Goal: Task Accomplishment & Management: Manage account settings

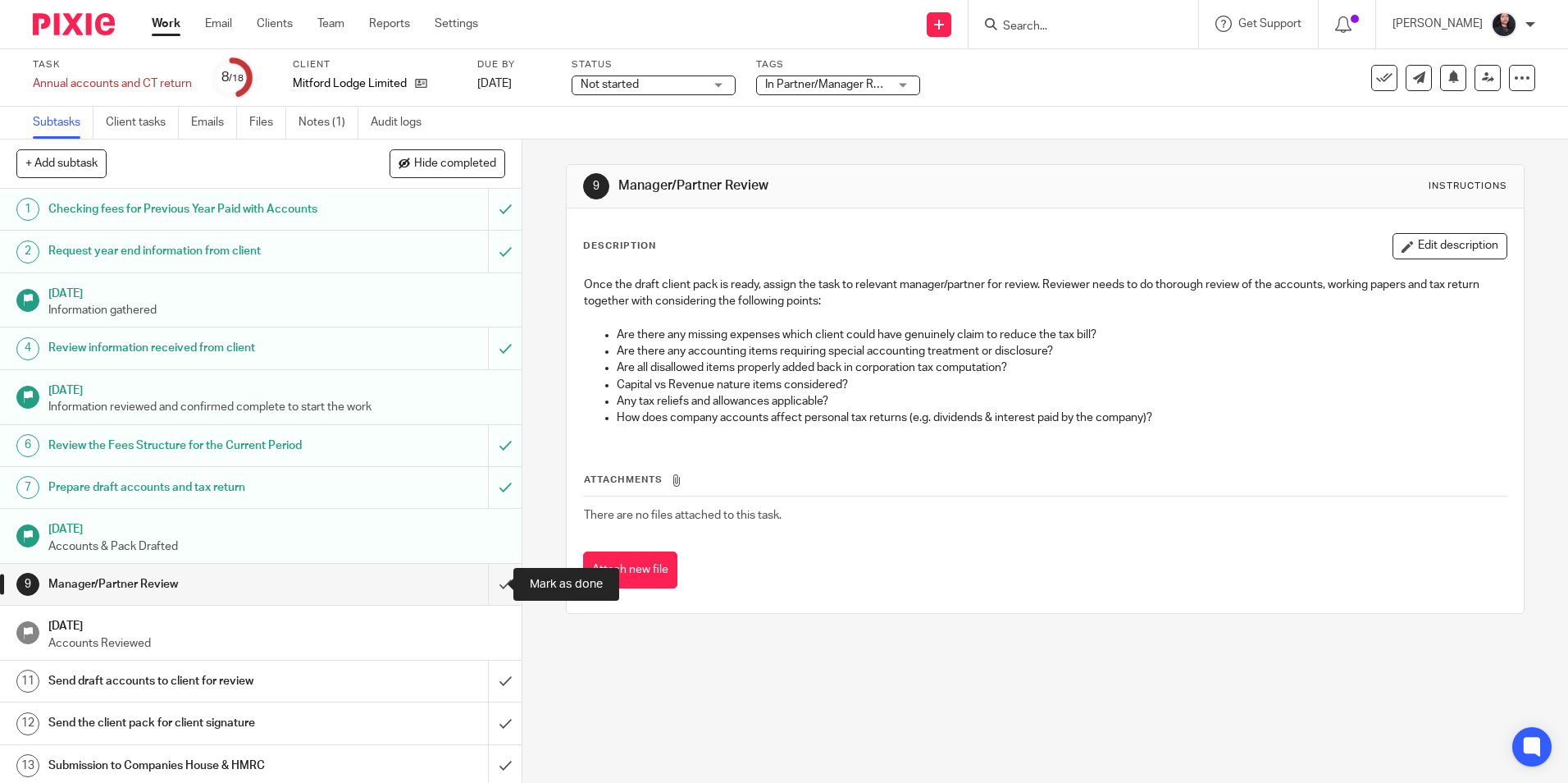
click at [485, 587] on input "submit" at bounding box center [260, 584] width 522 height 41
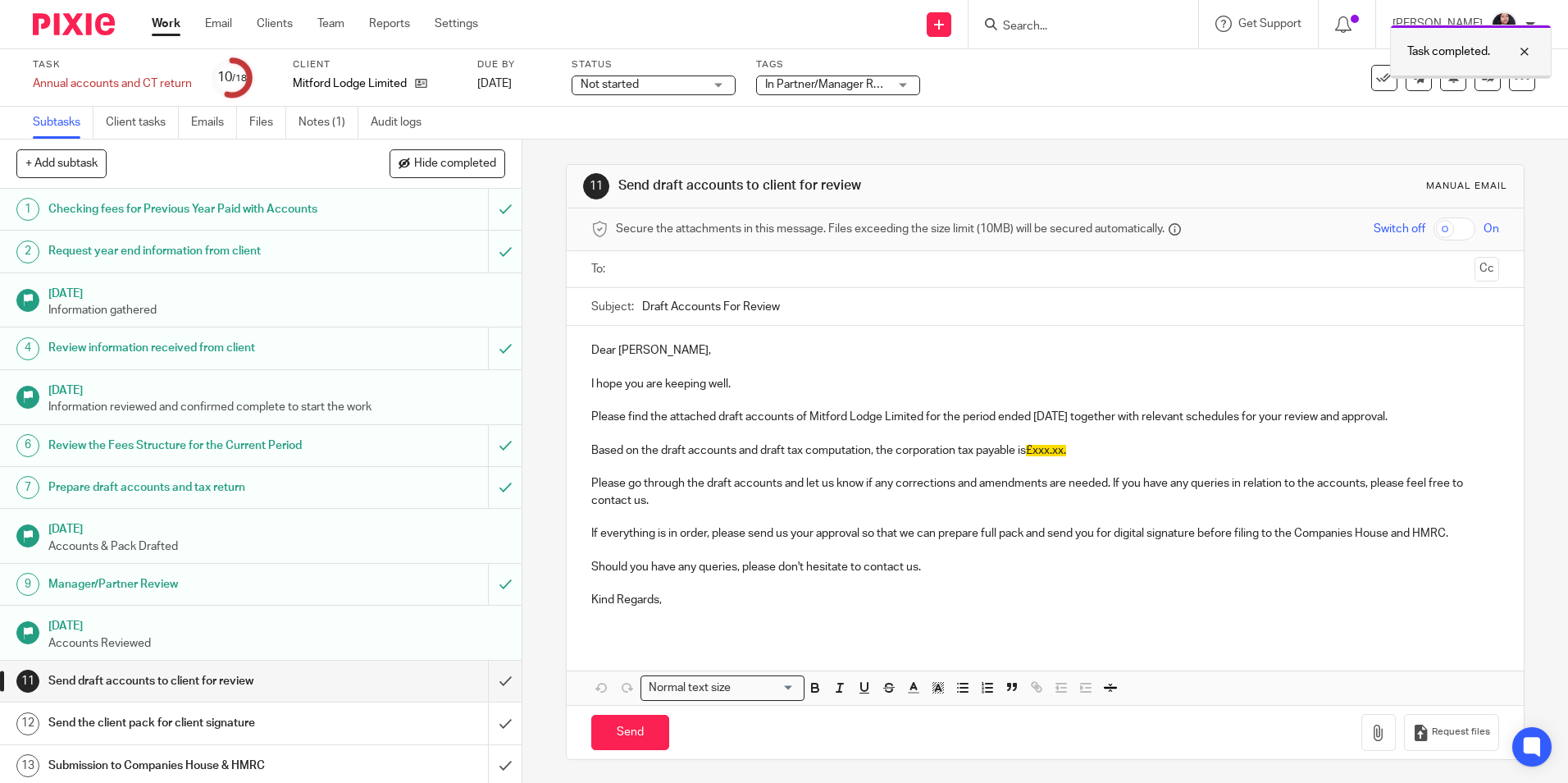
click at [1522, 49] on div at bounding box center [1512, 52] width 44 height 20
click at [1482, 76] on icon at bounding box center [1488, 77] width 13 height 13
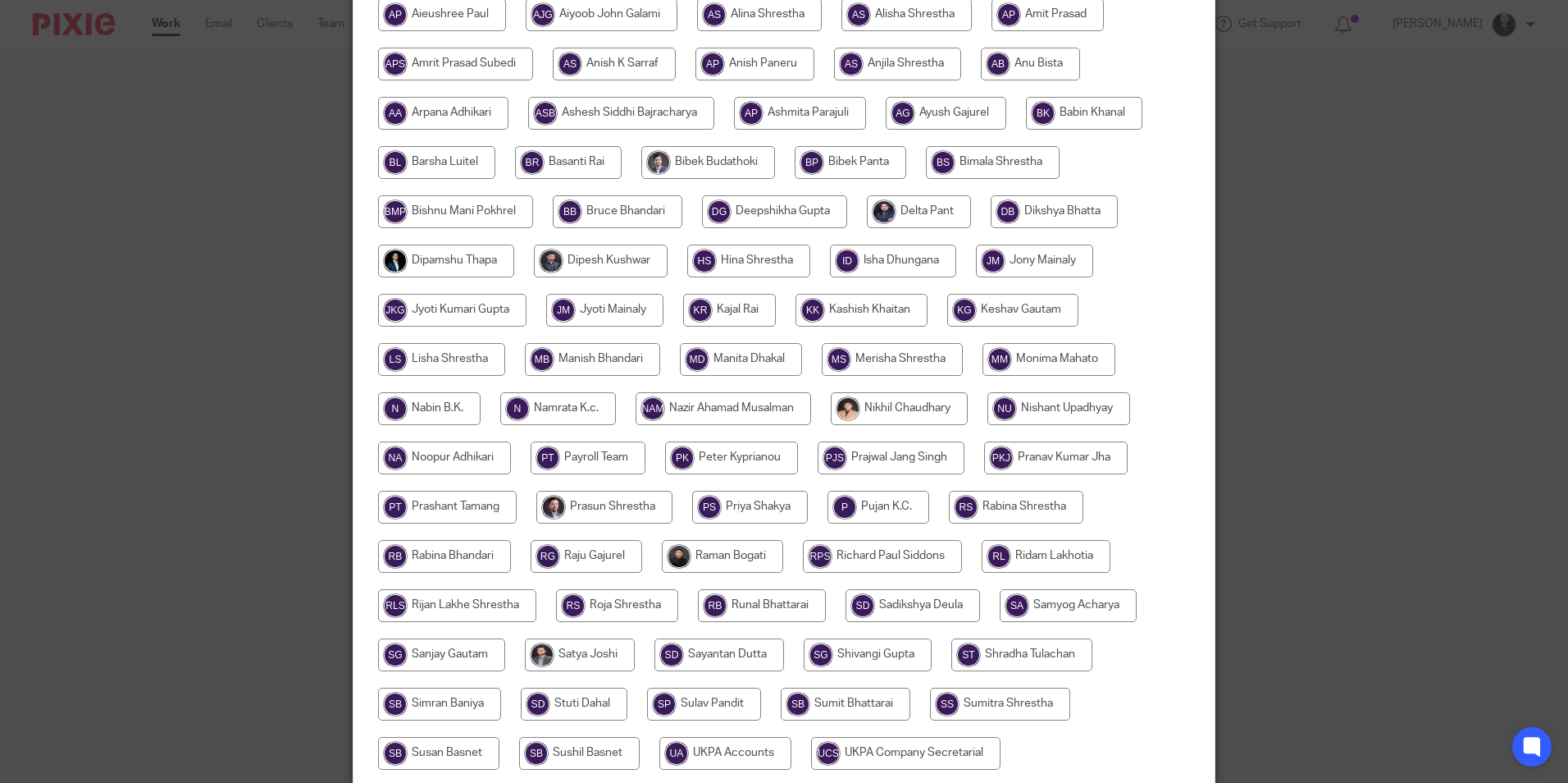
scroll to position [328, 0]
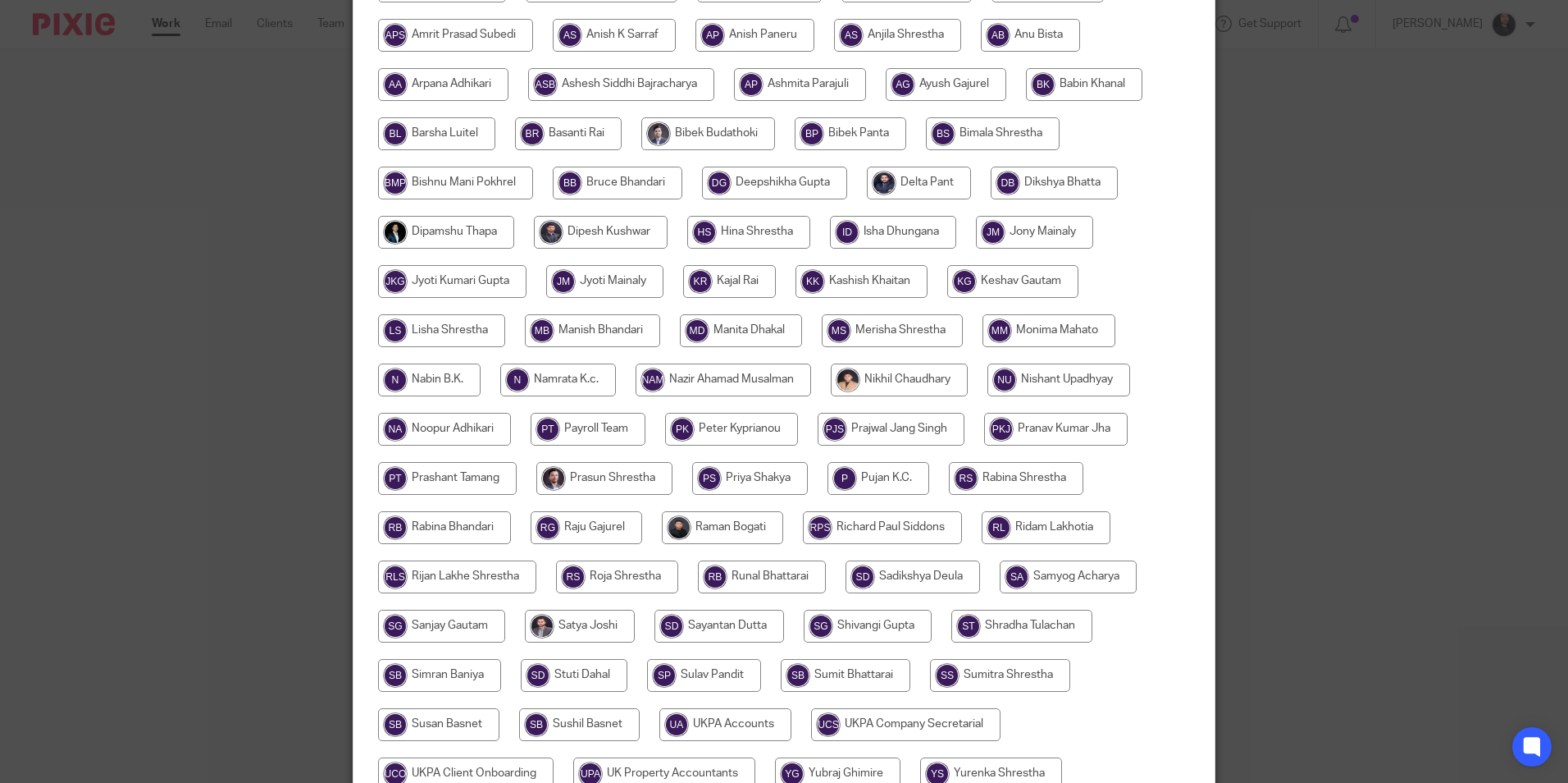
click at [458, 231] on input "radio" at bounding box center [446, 232] width 136 height 33
radio input "true"
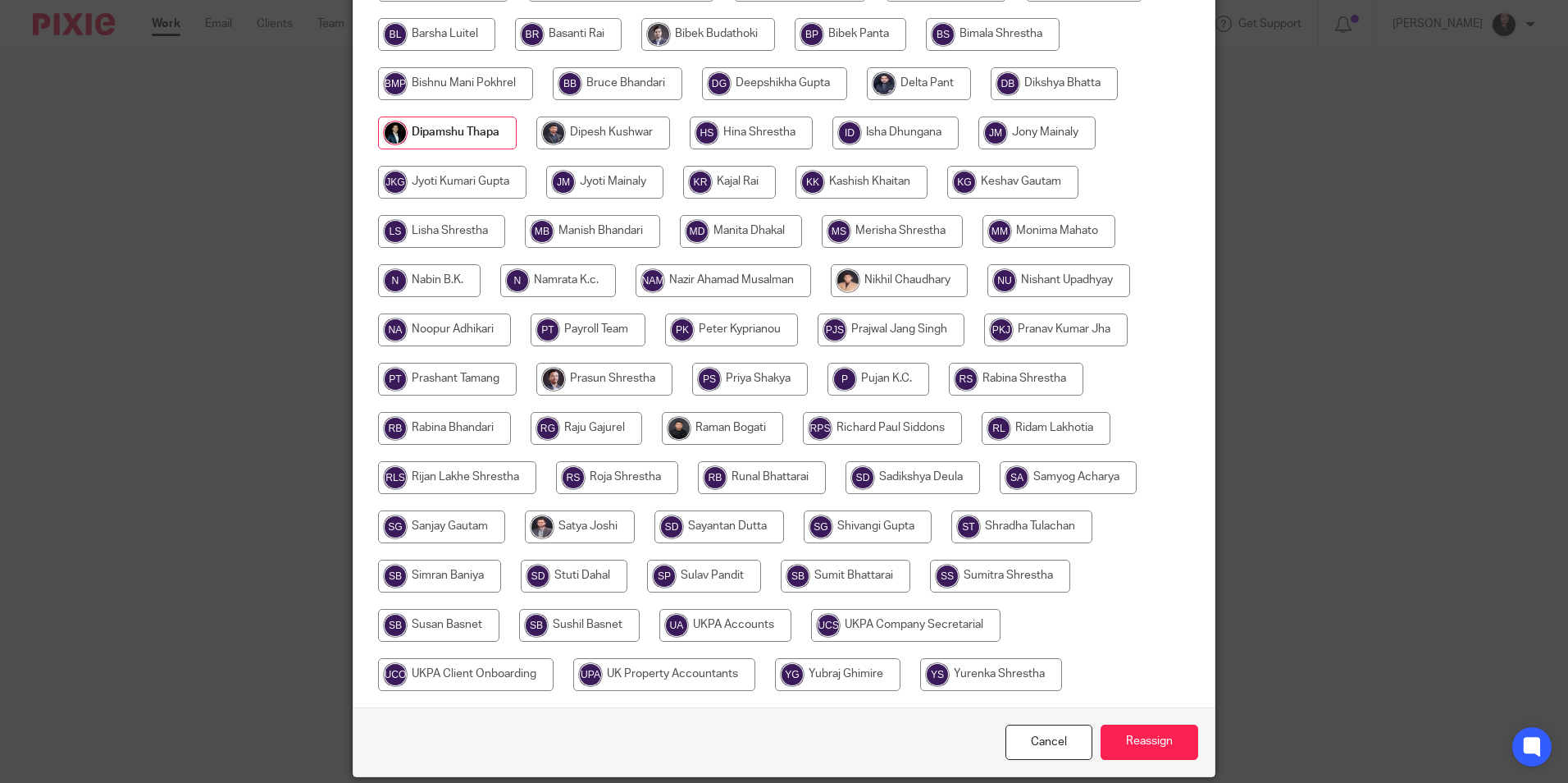
scroll to position [487, 0]
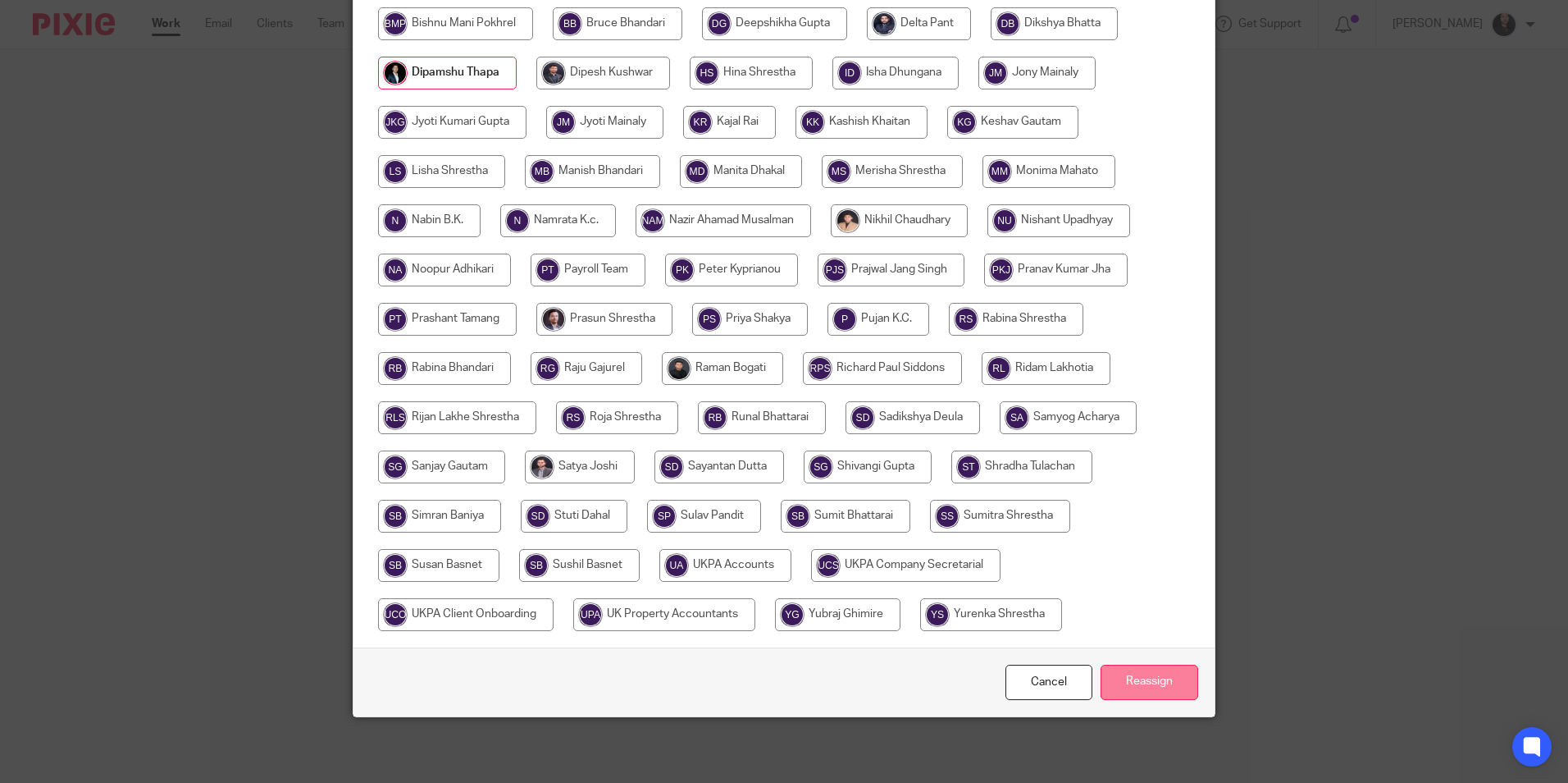
click at [1109, 677] on input "Reassign" at bounding box center [1149, 682] width 98 height 35
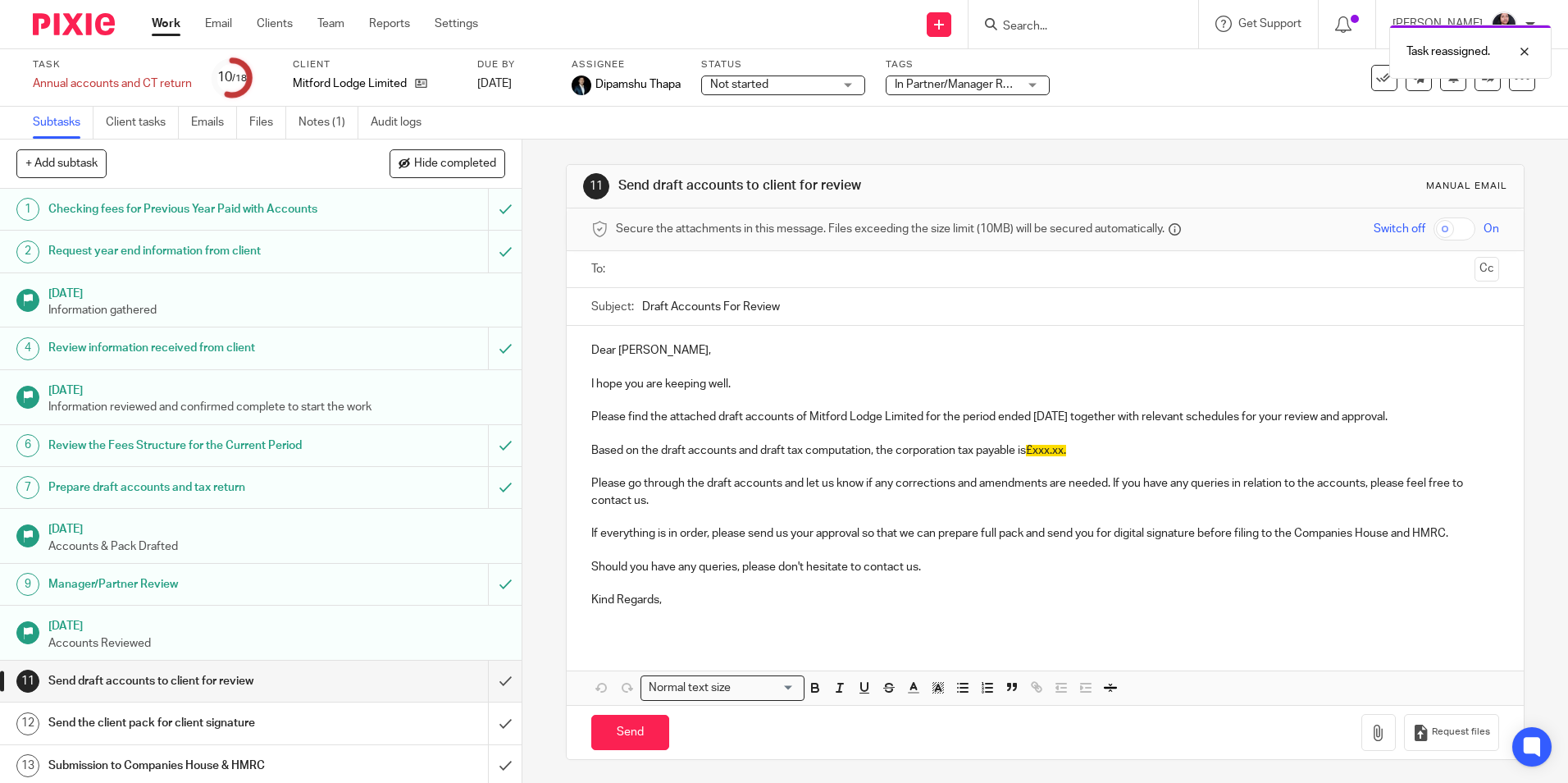
click at [75, 26] on img at bounding box center [74, 24] width 82 height 22
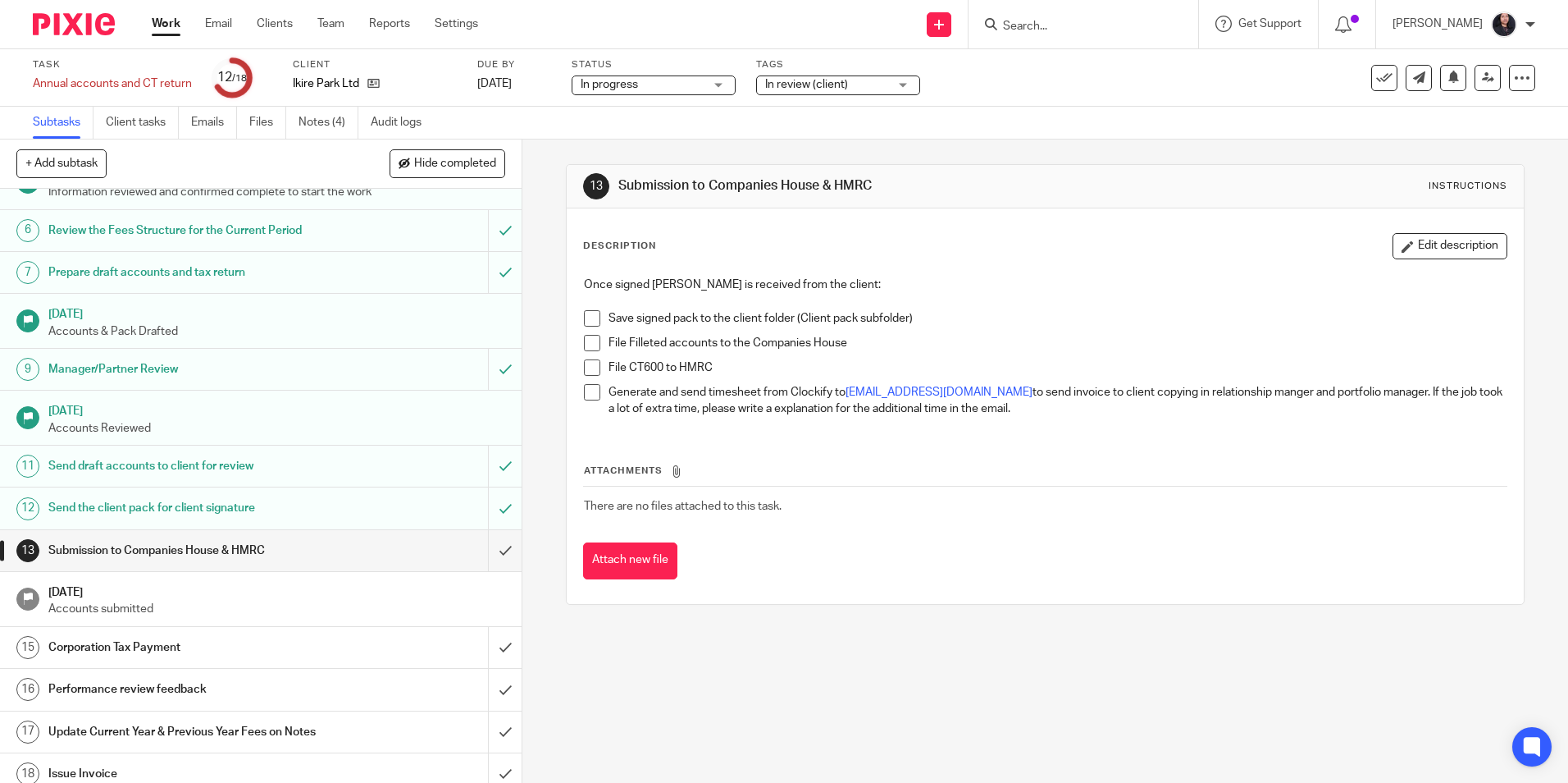
scroll to position [227, 0]
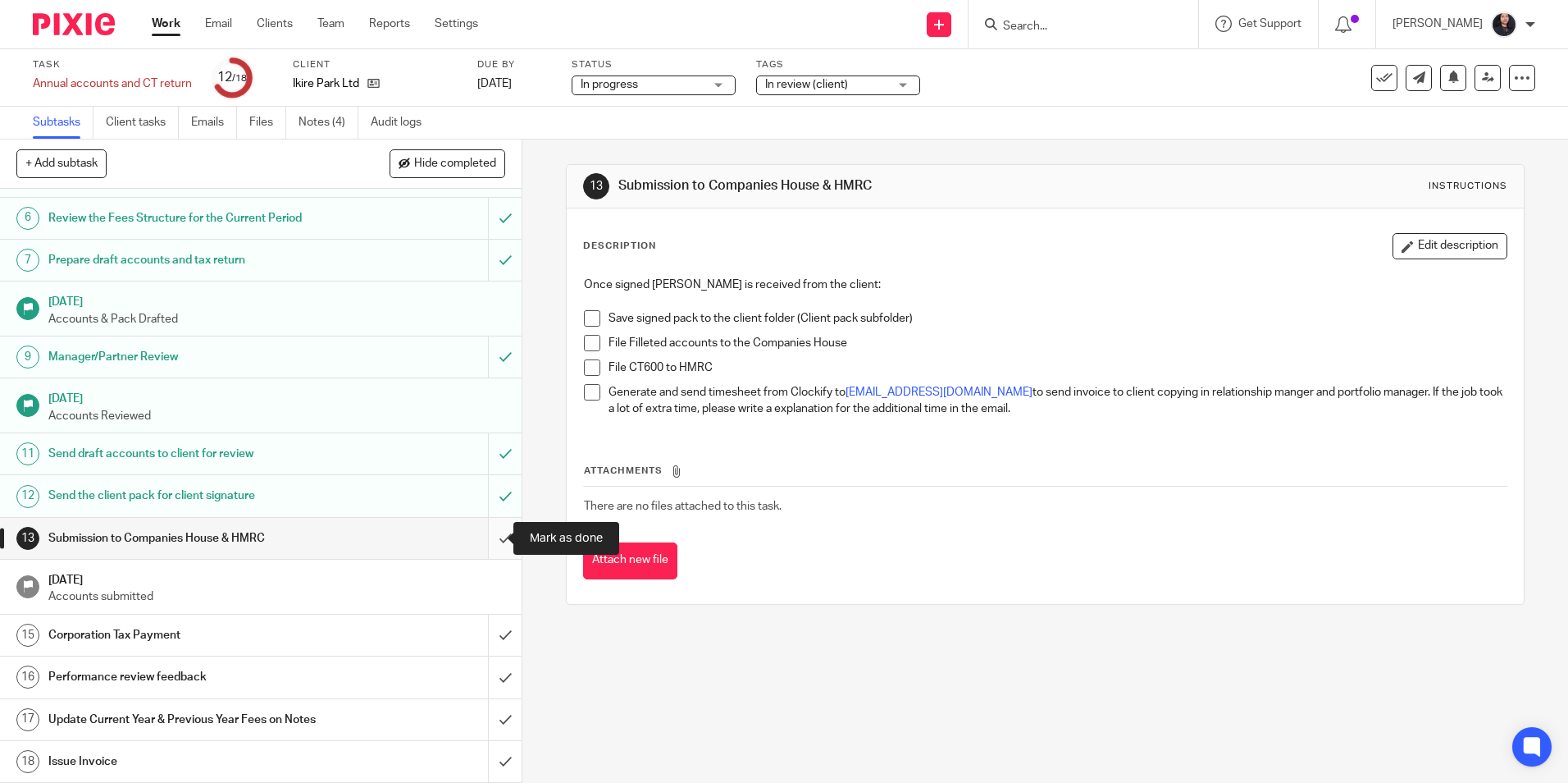
click at [485, 540] on input "submit" at bounding box center [260, 538] width 522 height 41
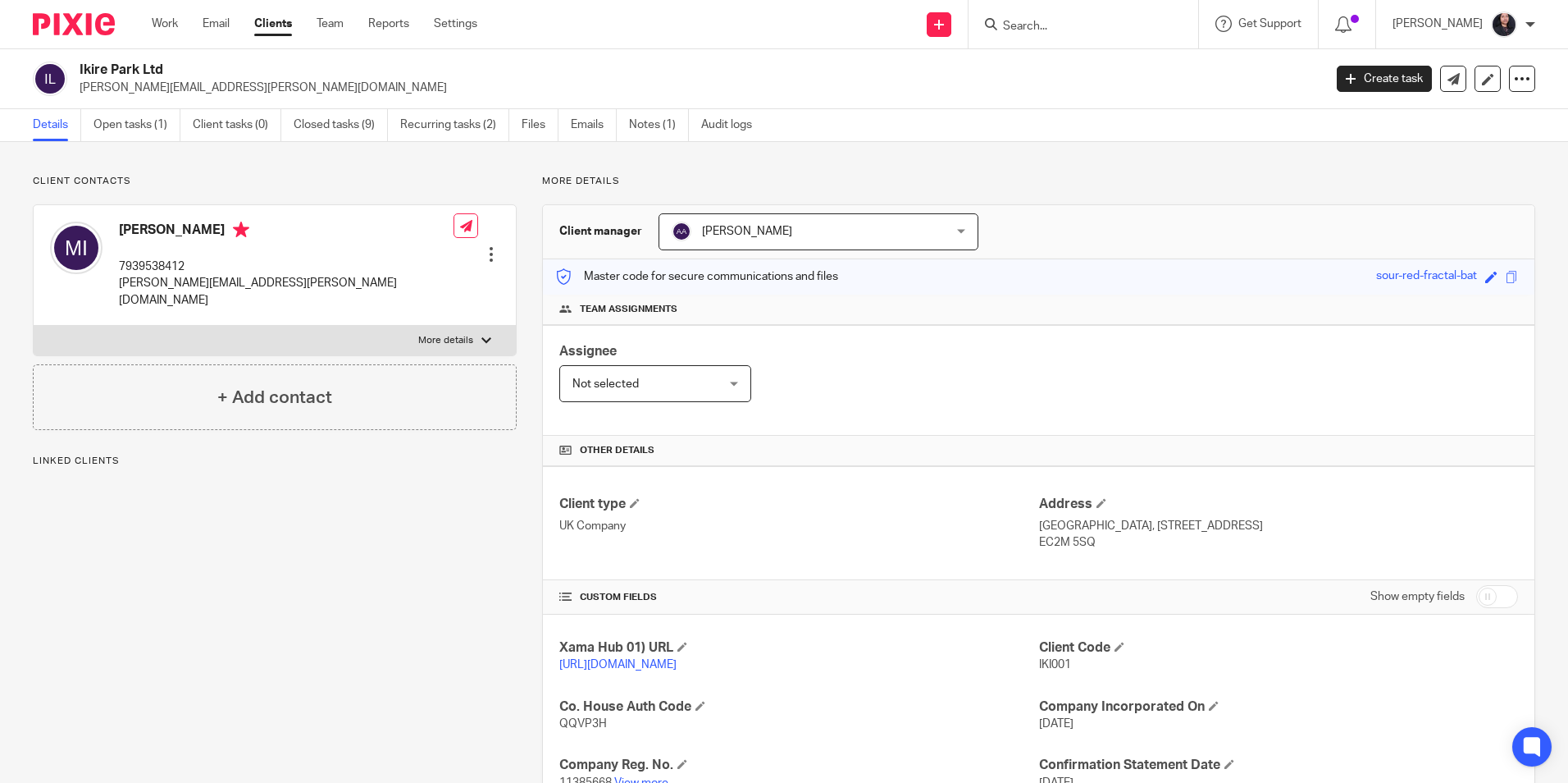
scroll to position [319, 0]
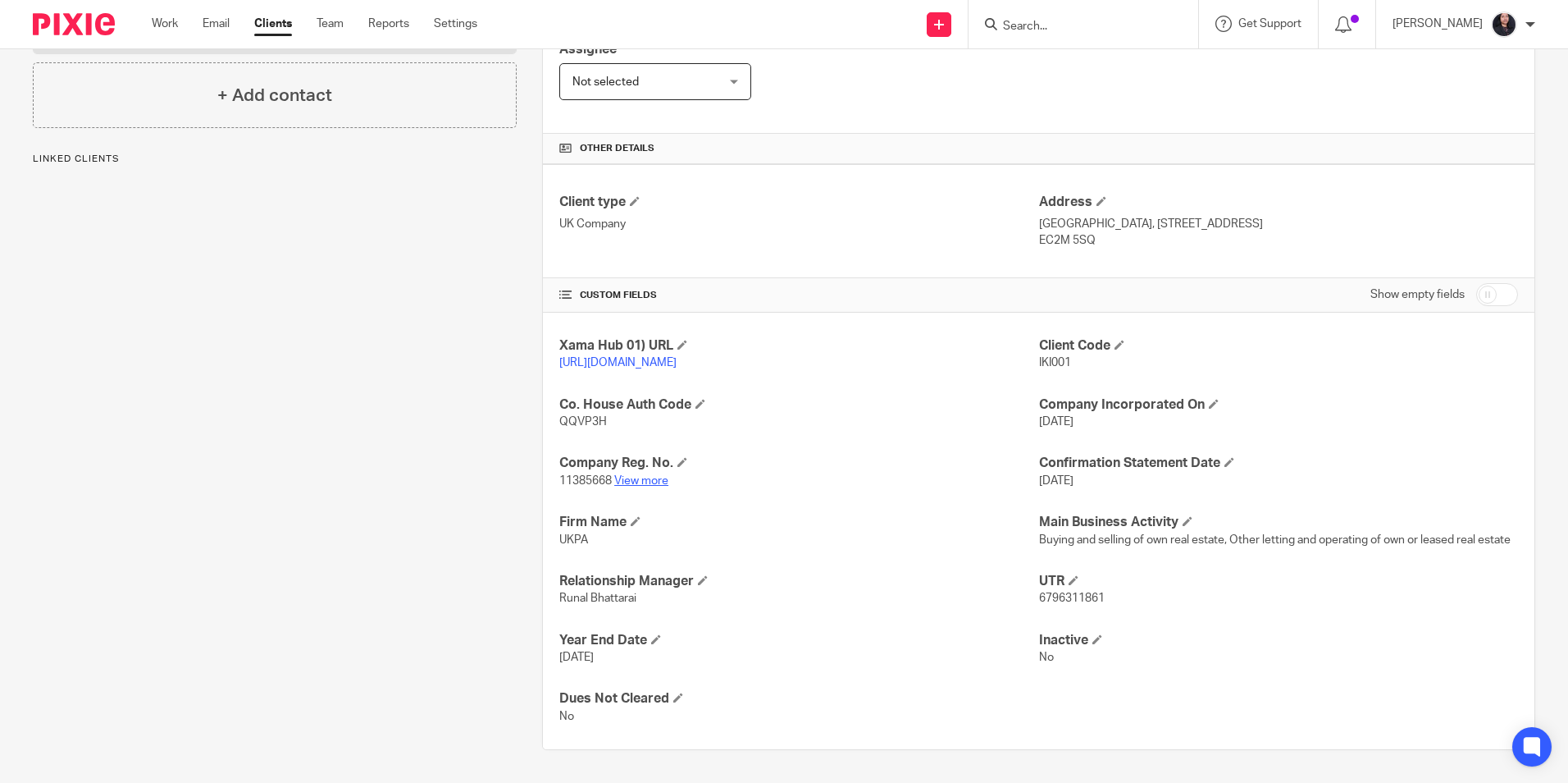
click at [650, 480] on link "View more" at bounding box center [641, 481] width 54 height 12
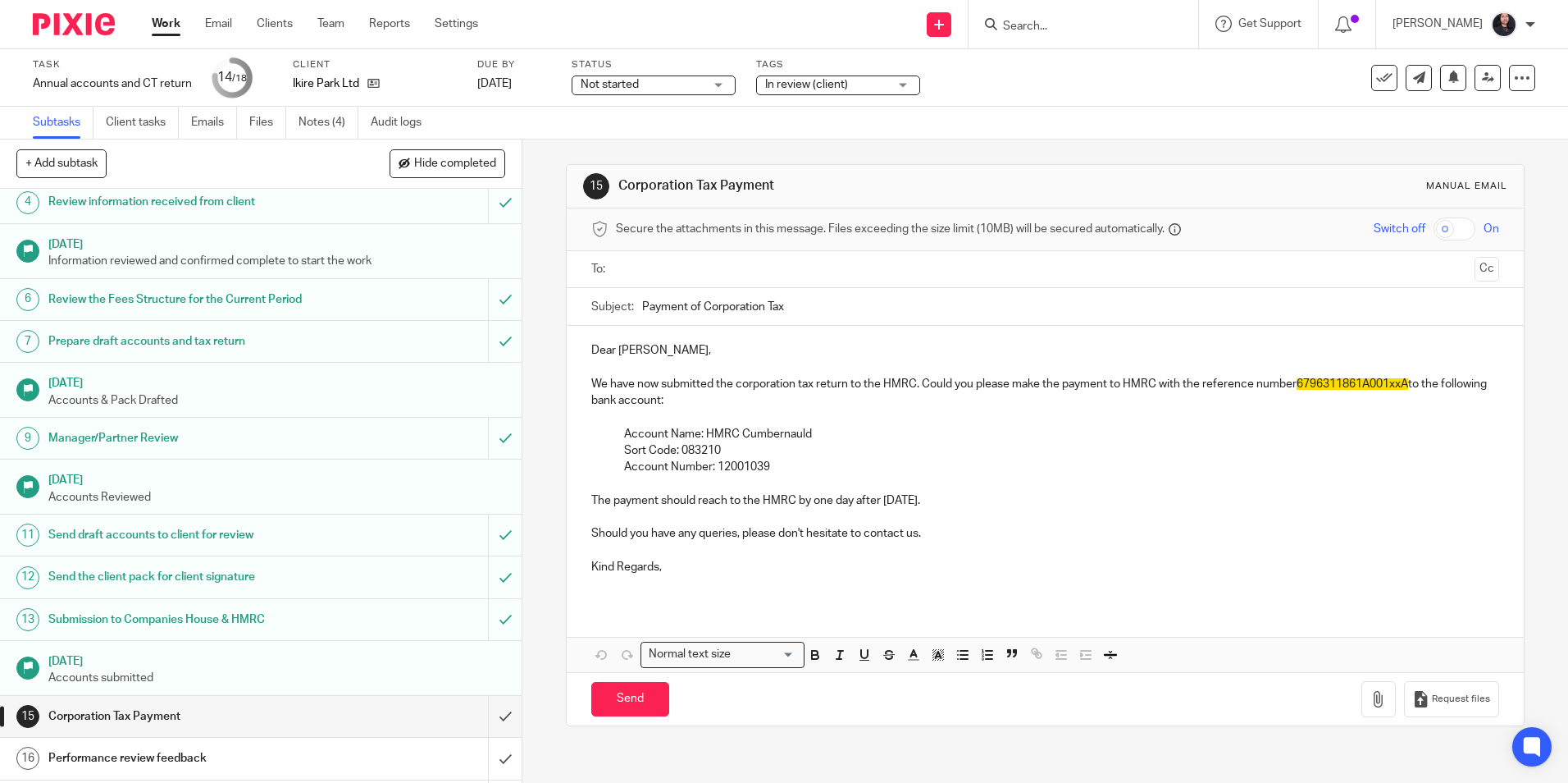
scroll to position [227, 0]
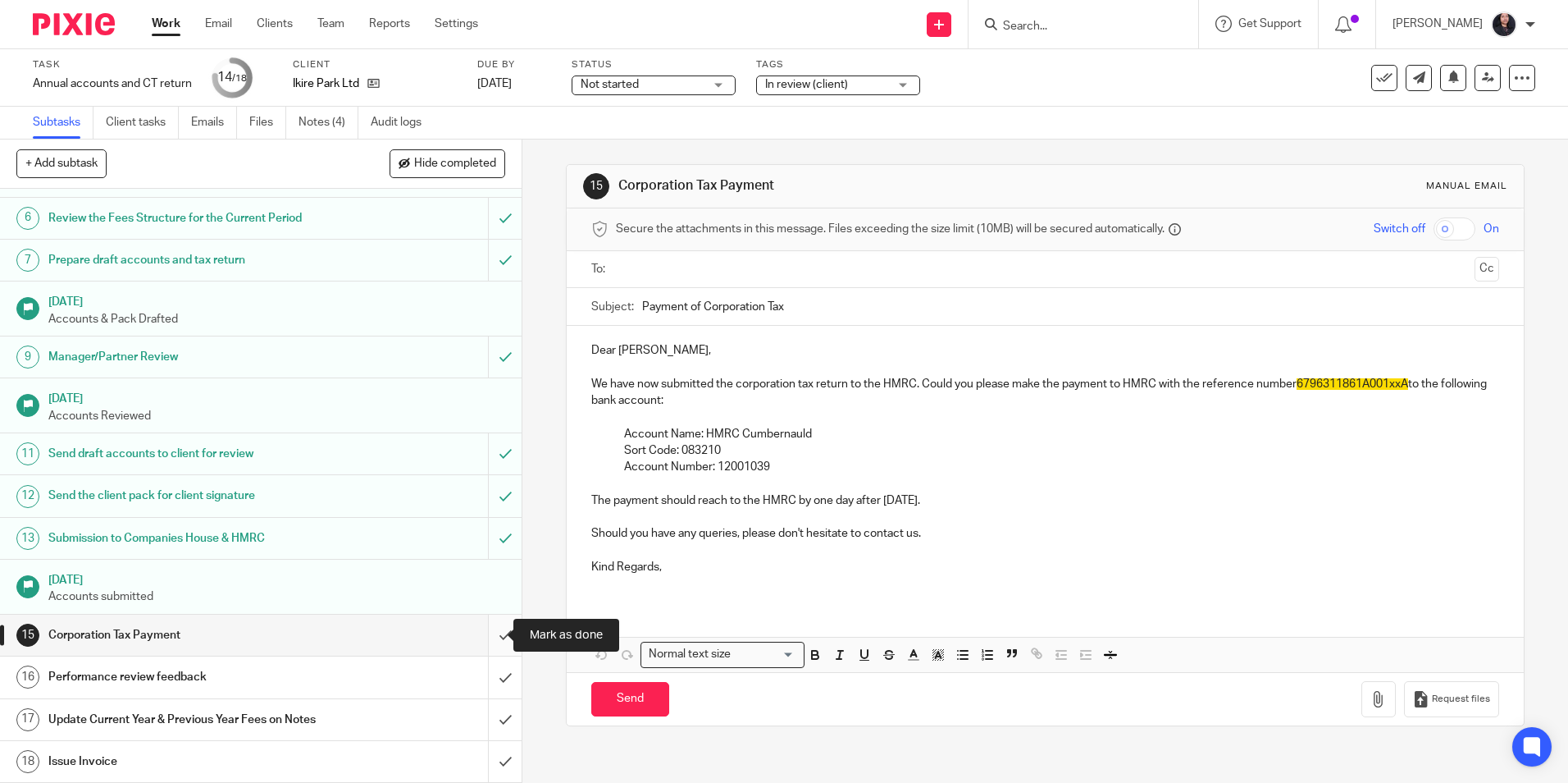
click at [486, 635] on input "submit" at bounding box center [260, 635] width 522 height 41
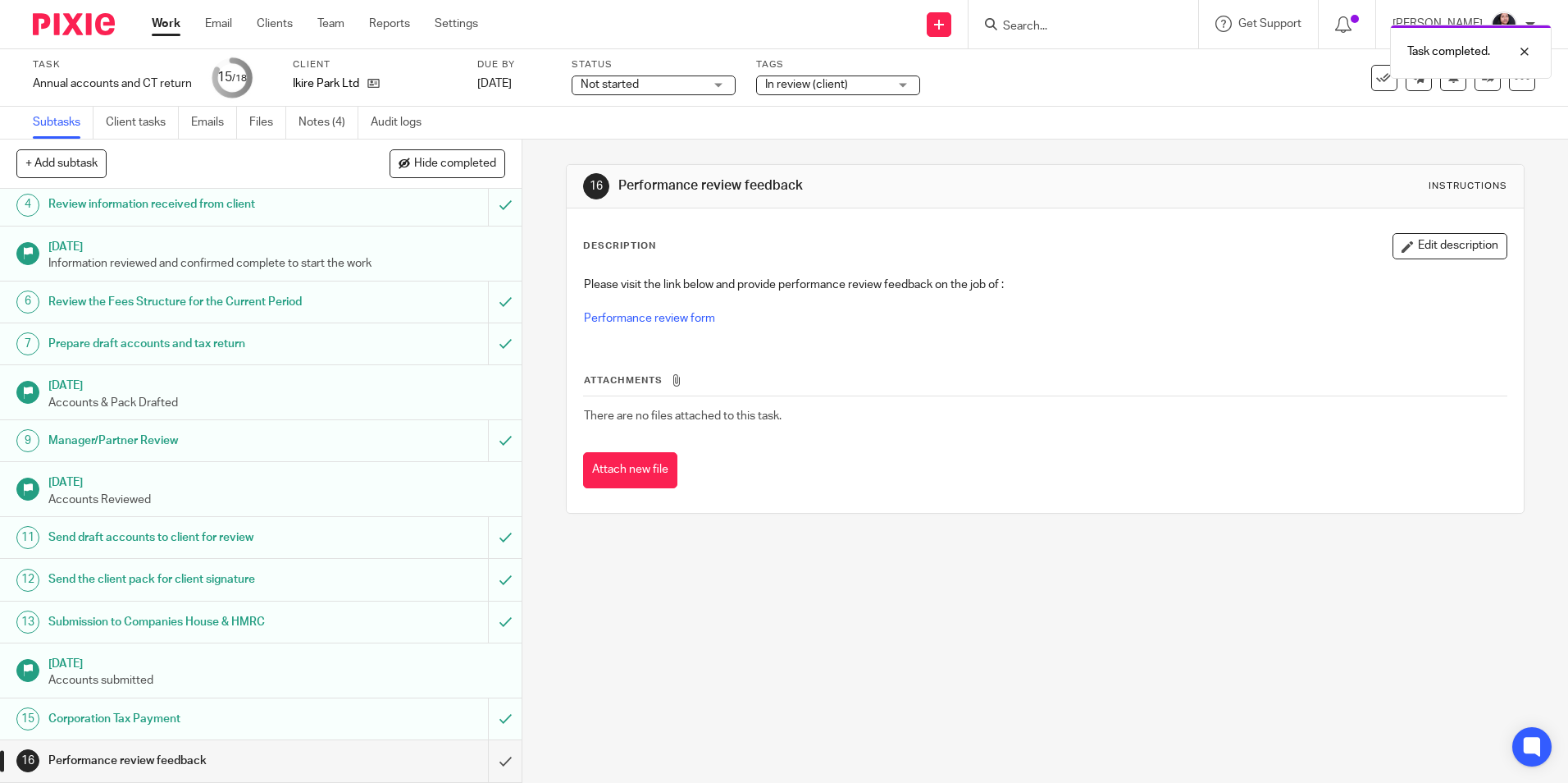
scroll to position [227, 0]
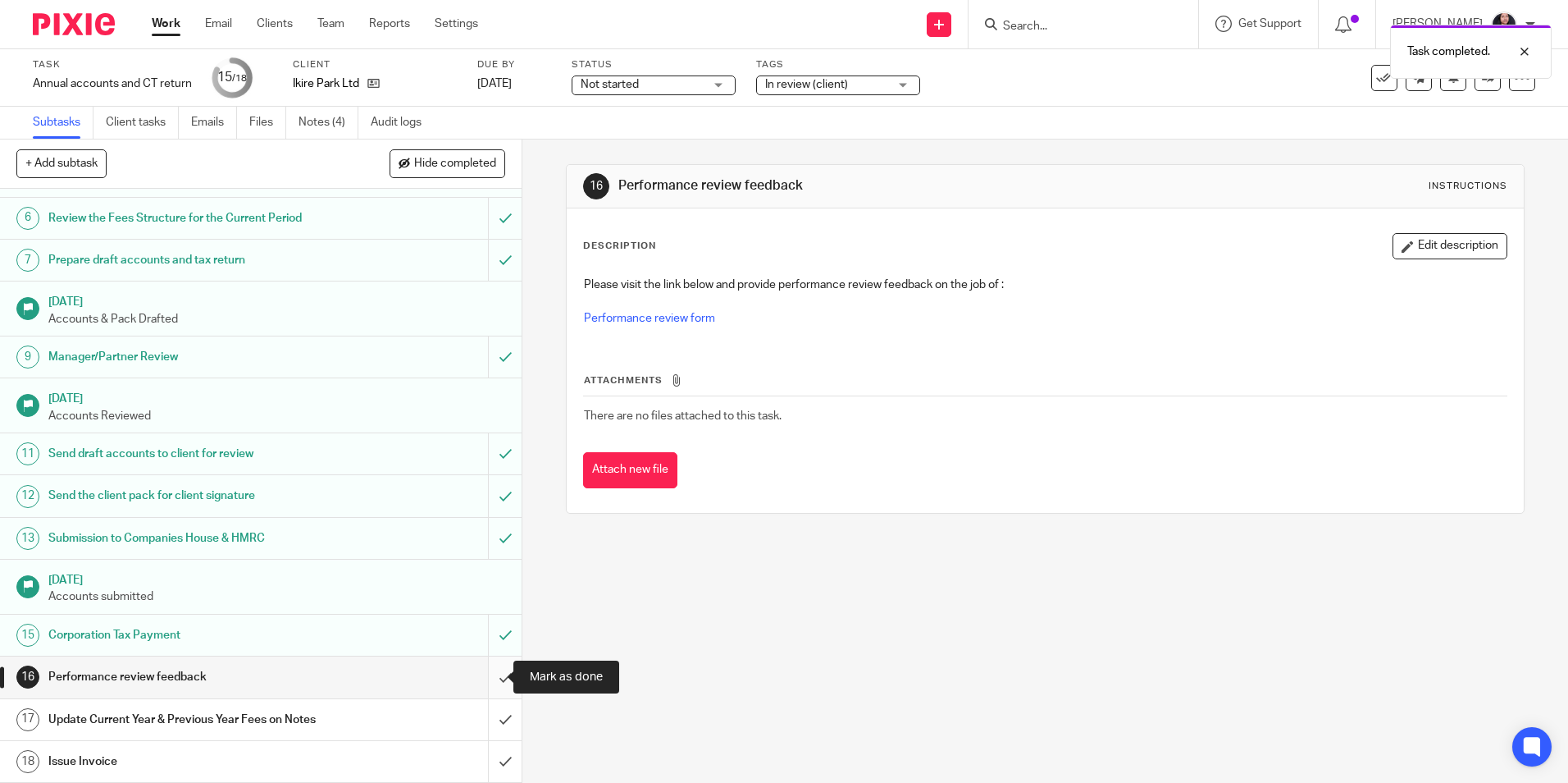
click at [490, 680] on input "submit" at bounding box center [260, 677] width 522 height 41
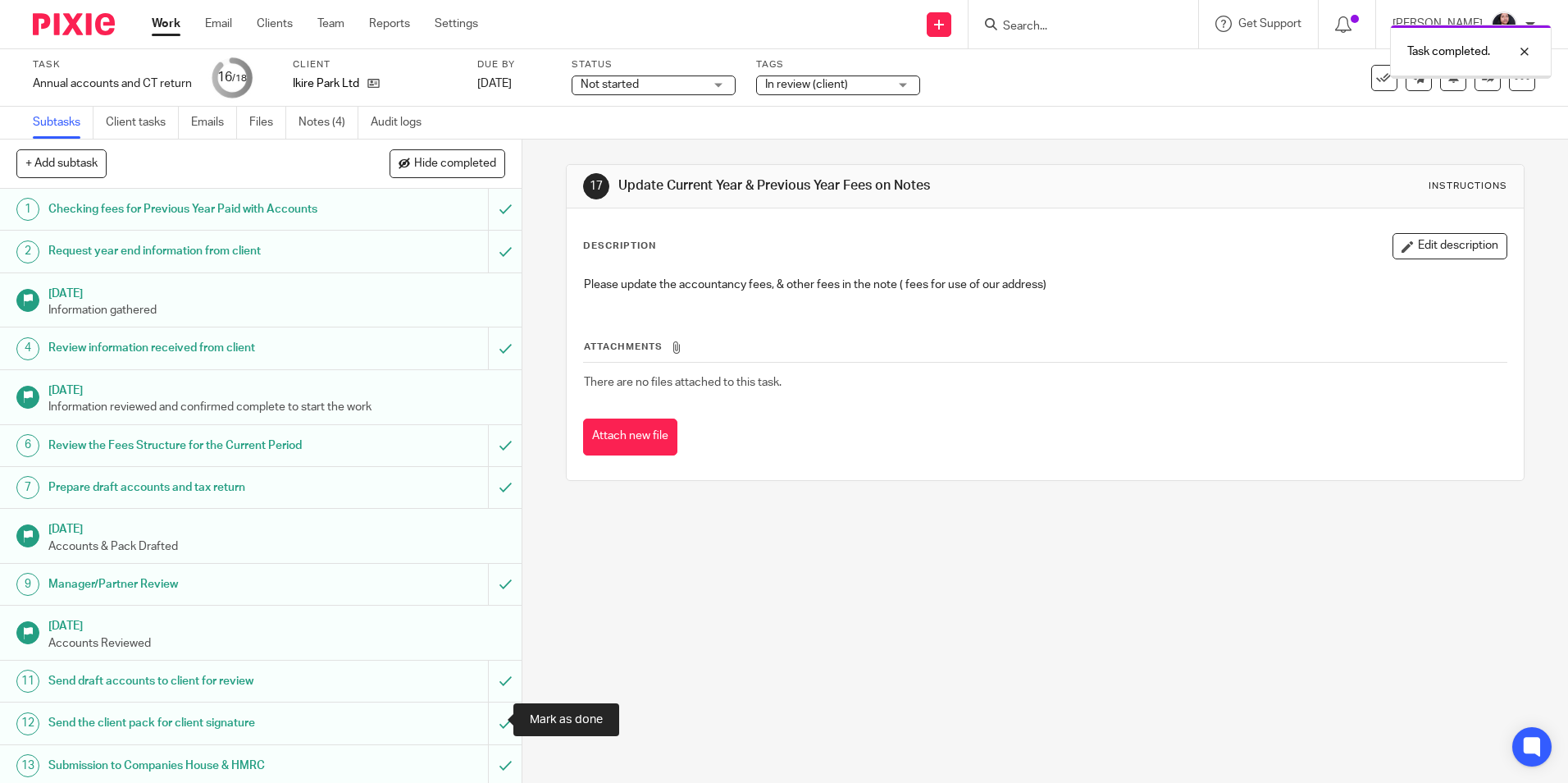
scroll to position [227, 0]
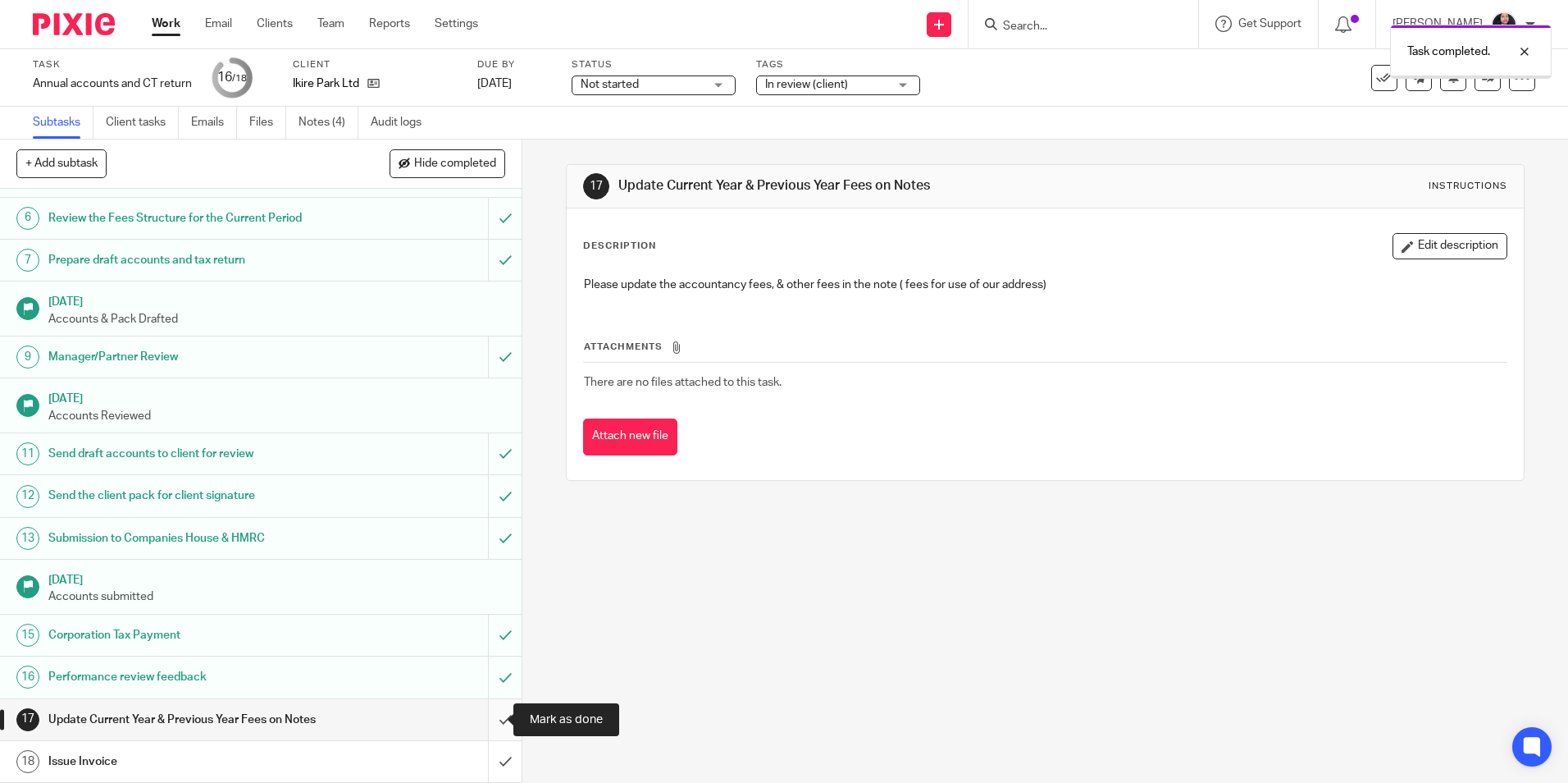
click at [486, 721] on input "submit" at bounding box center [260, 719] width 522 height 41
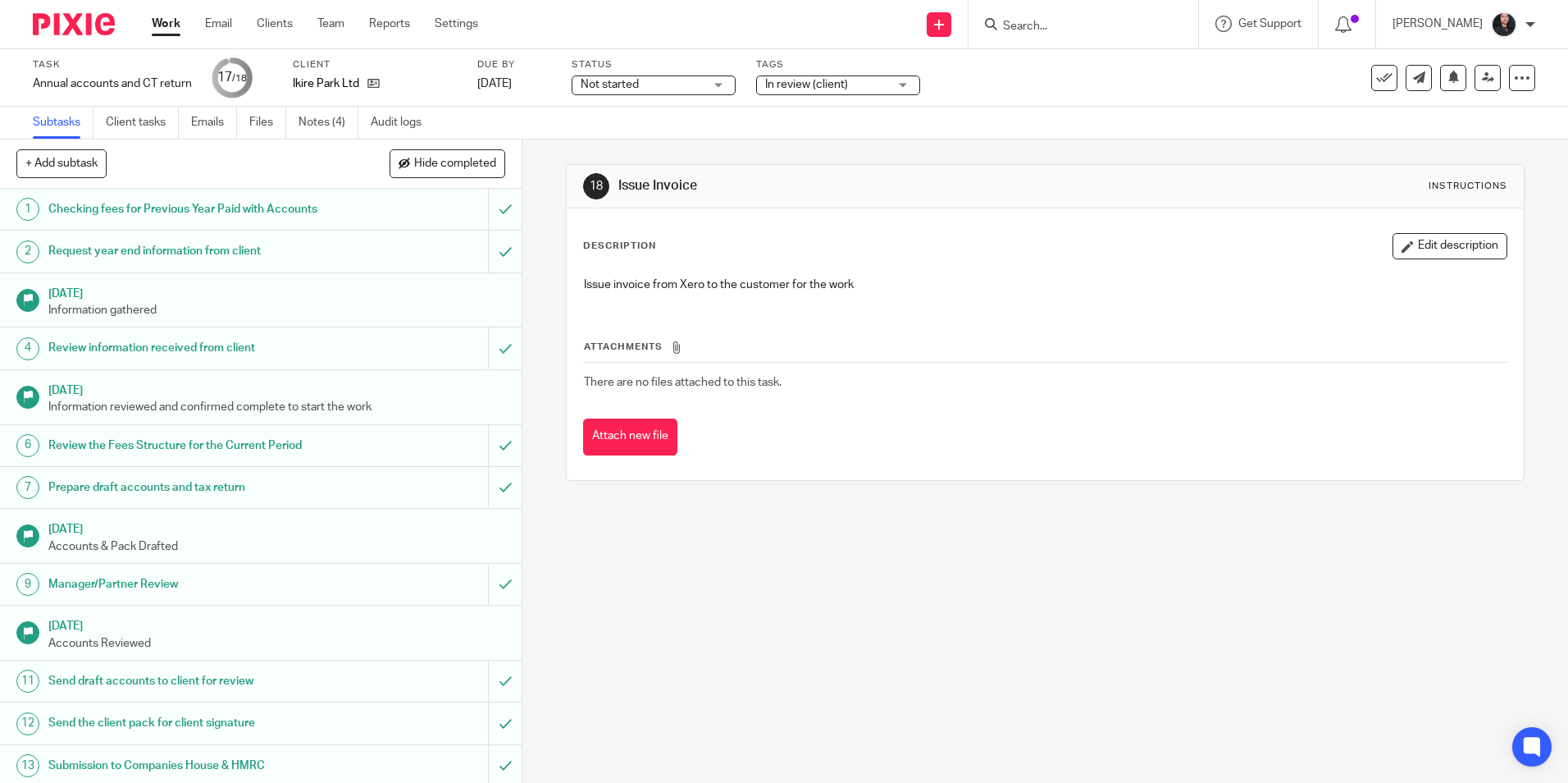
scroll to position [227, 0]
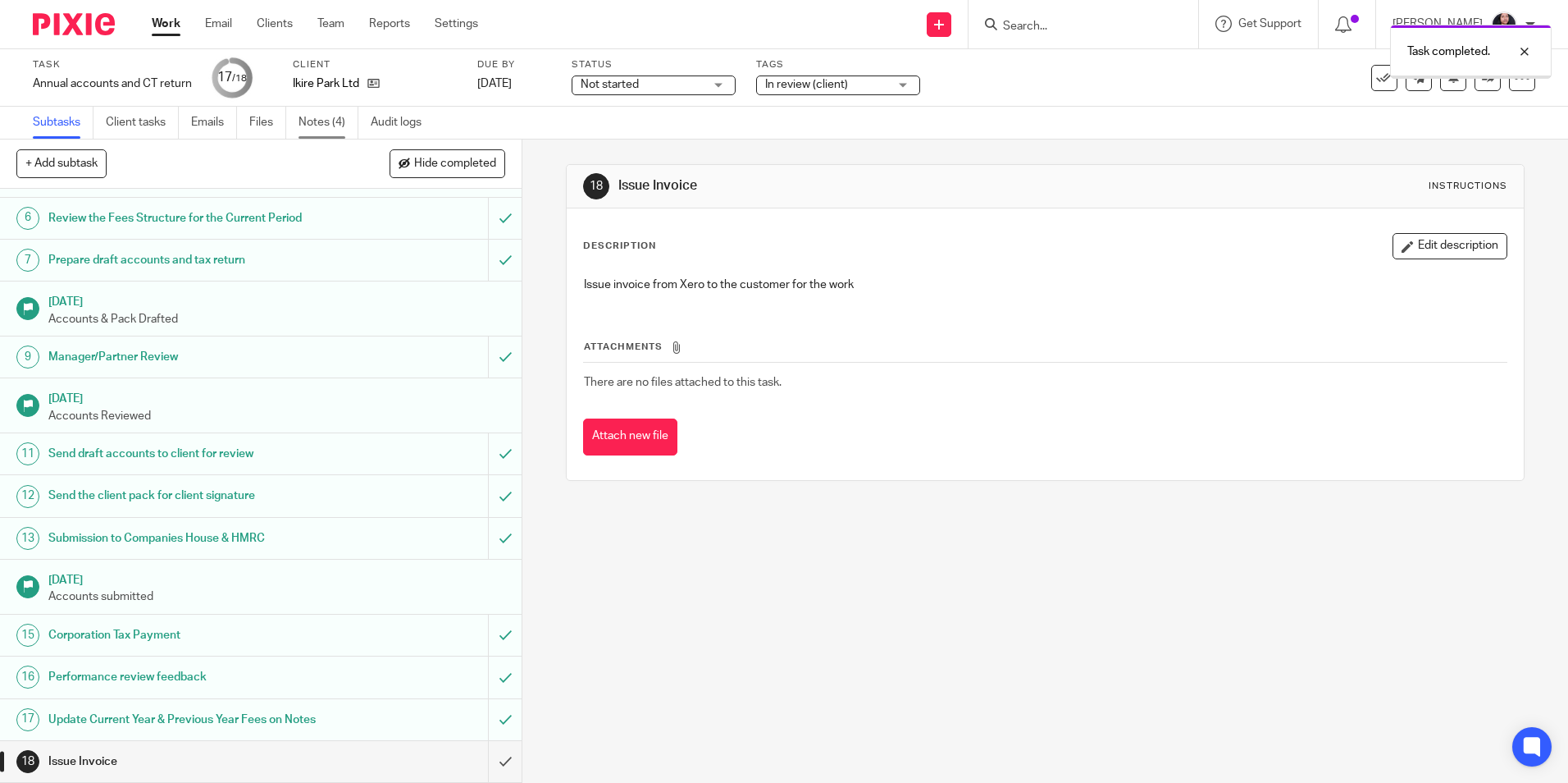
click at [317, 125] on link "Notes (4)" at bounding box center [329, 122] width 60 height 32
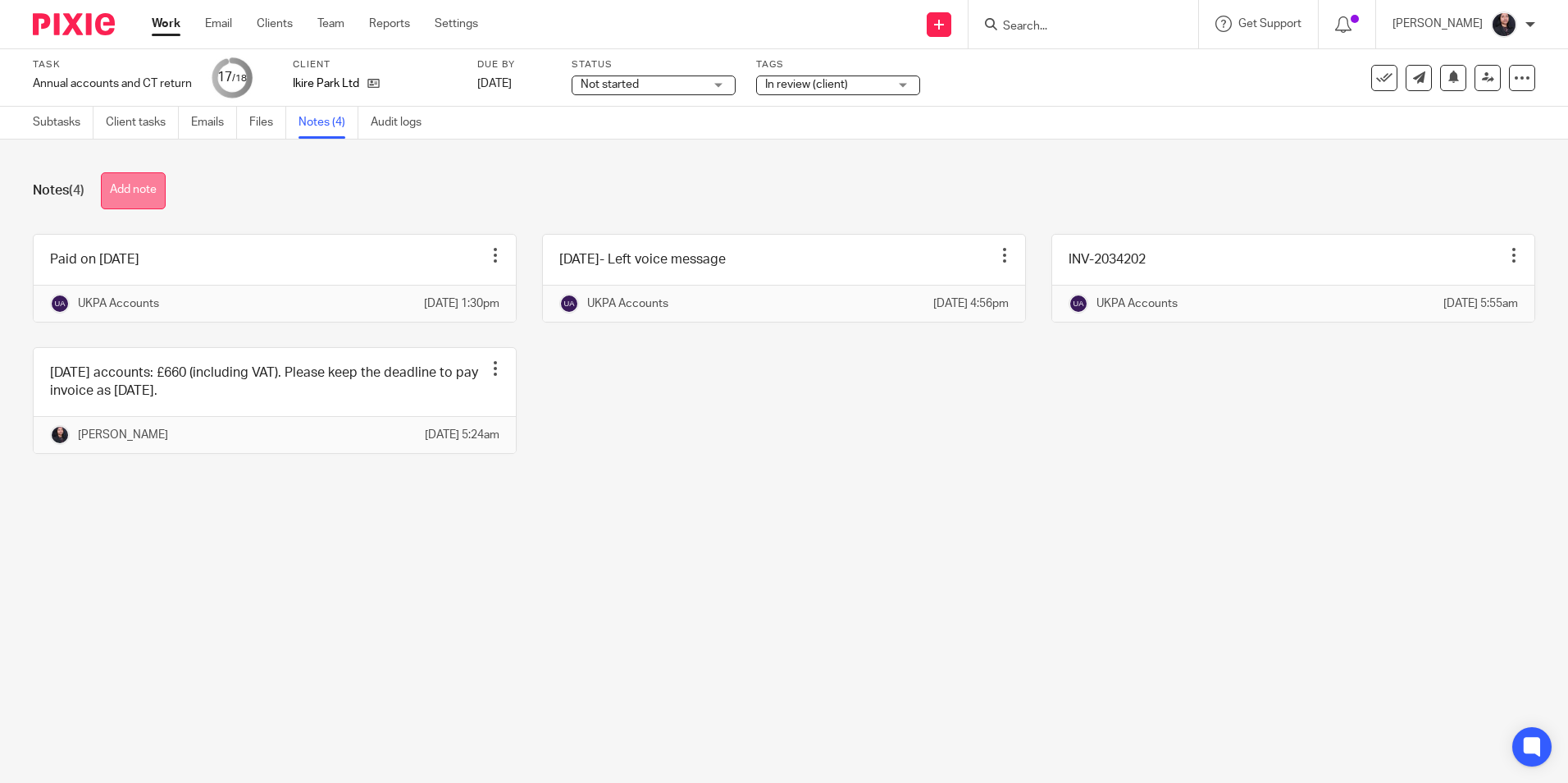
click at [149, 191] on button "Add note" at bounding box center [132, 191] width 64 height 37
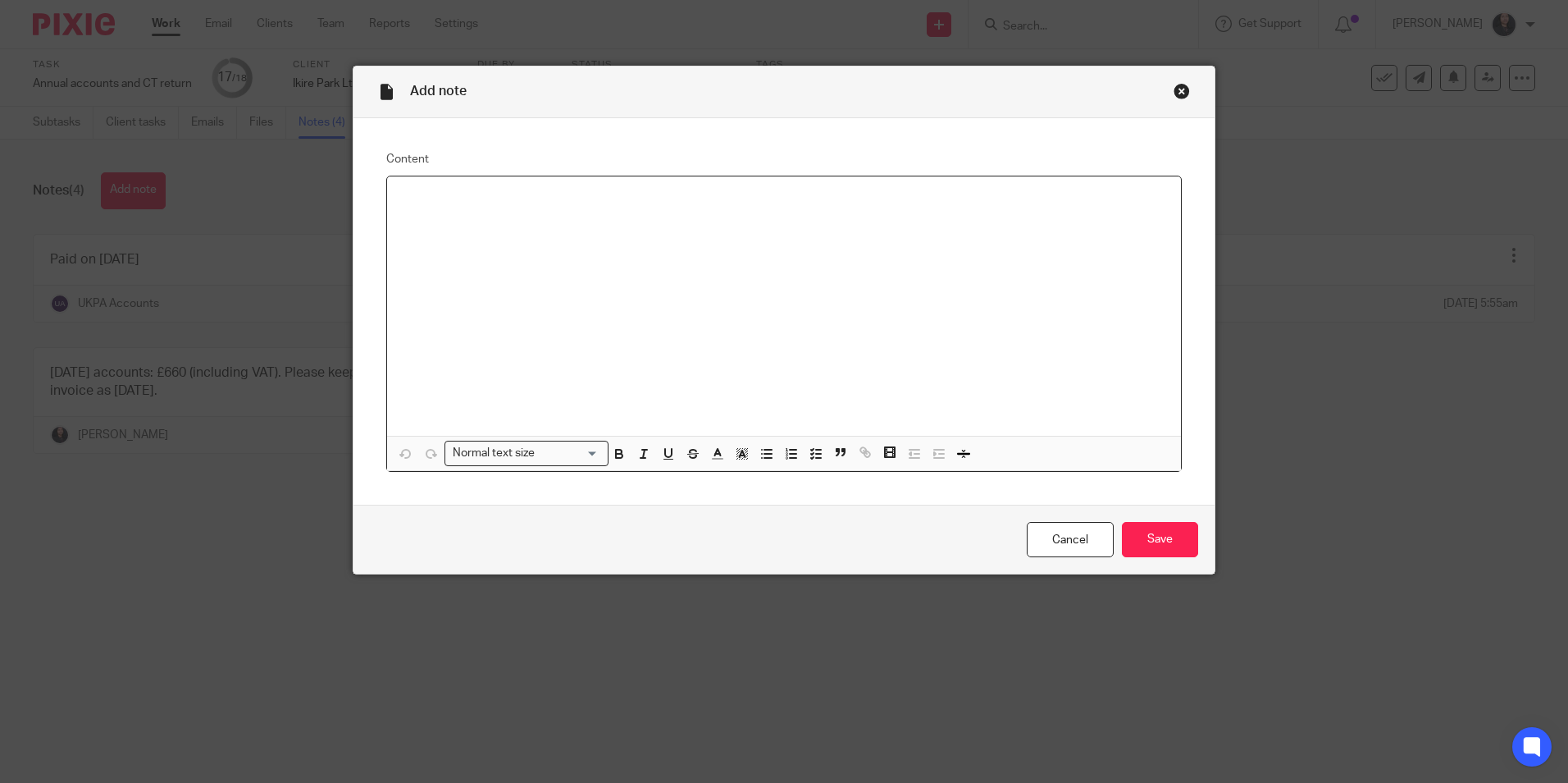
click at [442, 209] on div at bounding box center [784, 307] width 794 height 260
click at [1142, 536] on input "Save" at bounding box center [1159, 539] width 76 height 35
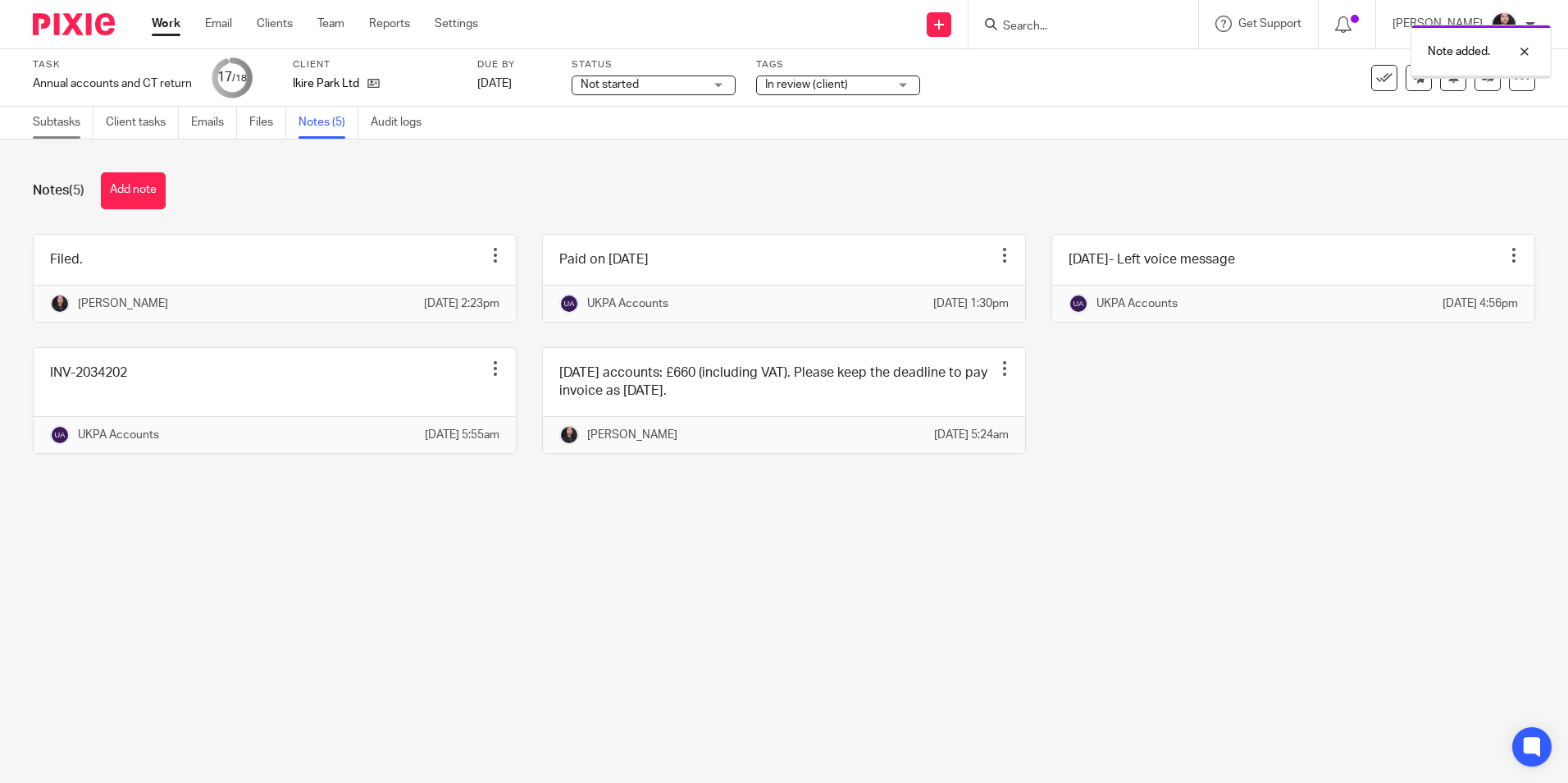
click at [64, 120] on link "Subtasks" at bounding box center [63, 122] width 60 height 32
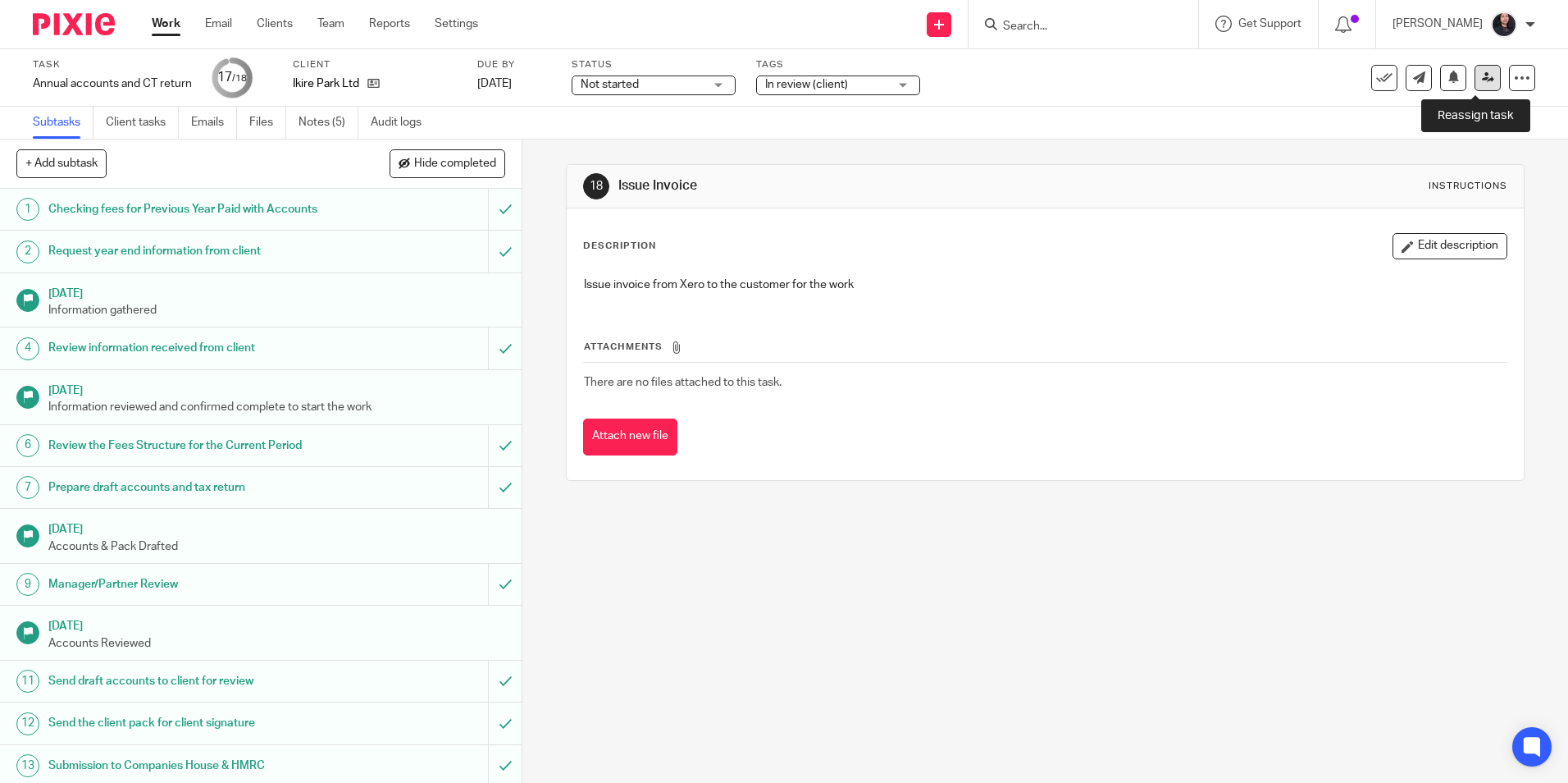
click at [1482, 79] on icon at bounding box center [1488, 77] width 13 height 13
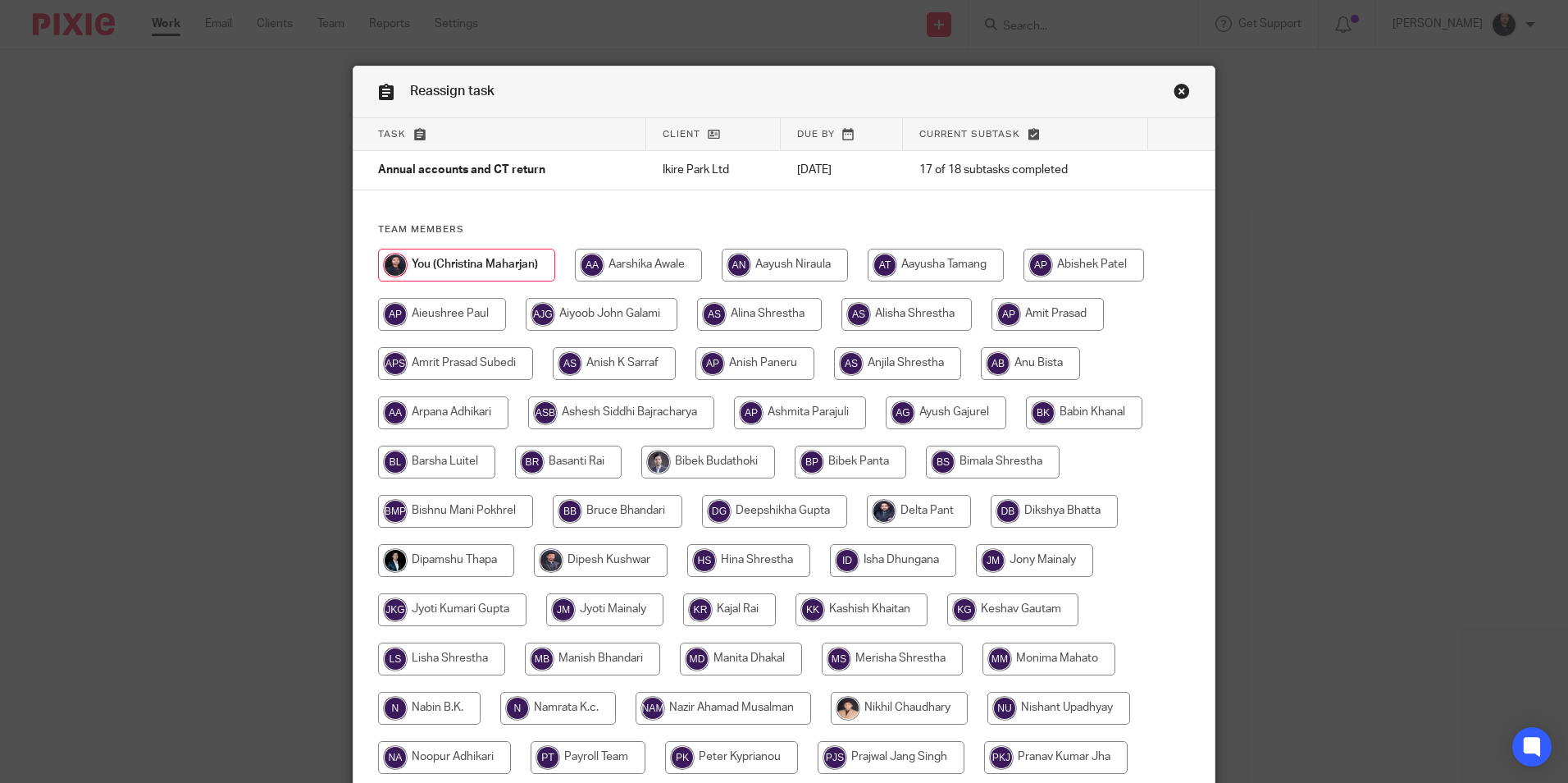
scroll to position [487, 0]
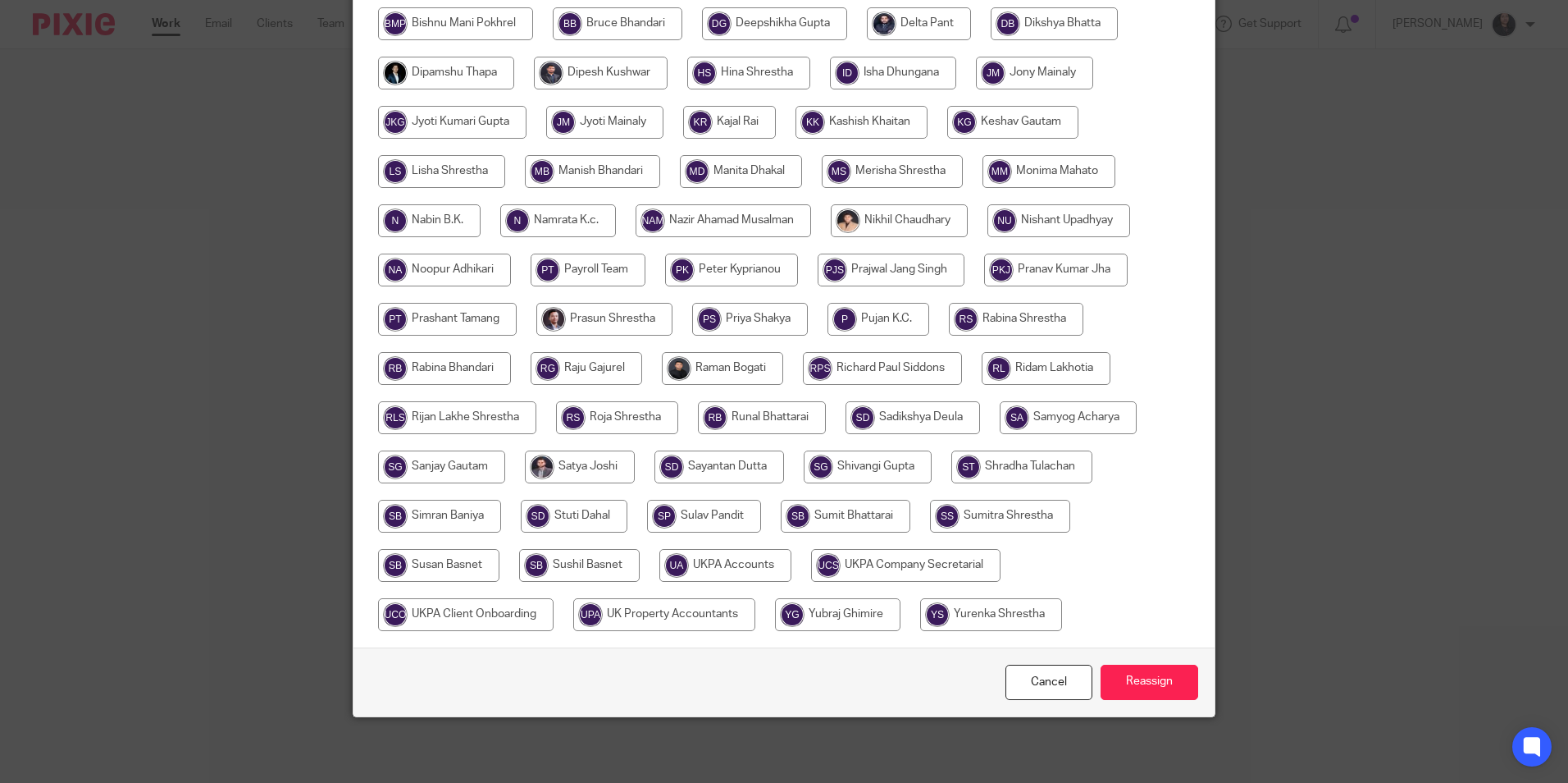
click at [740, 572] on input "radio" at bounding box center [726, 564] width 132 height 33
radio input "true"
click at [1144, 677] on input "Reassign" at bounding box center [1149, 682] width 98 height 35
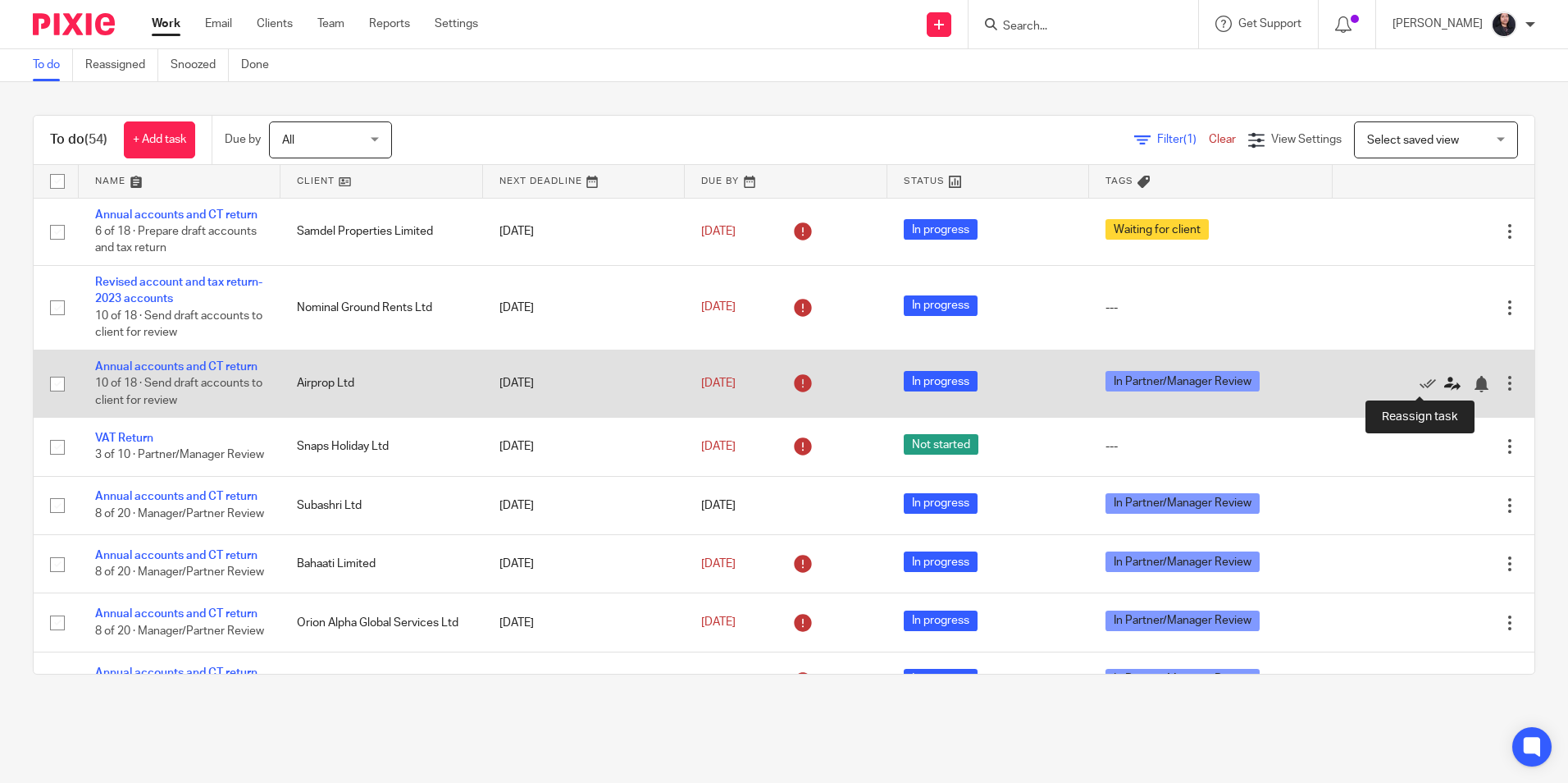
click at [1444, 383] on icon at bounding box center [1452, 384] width 17 height 17
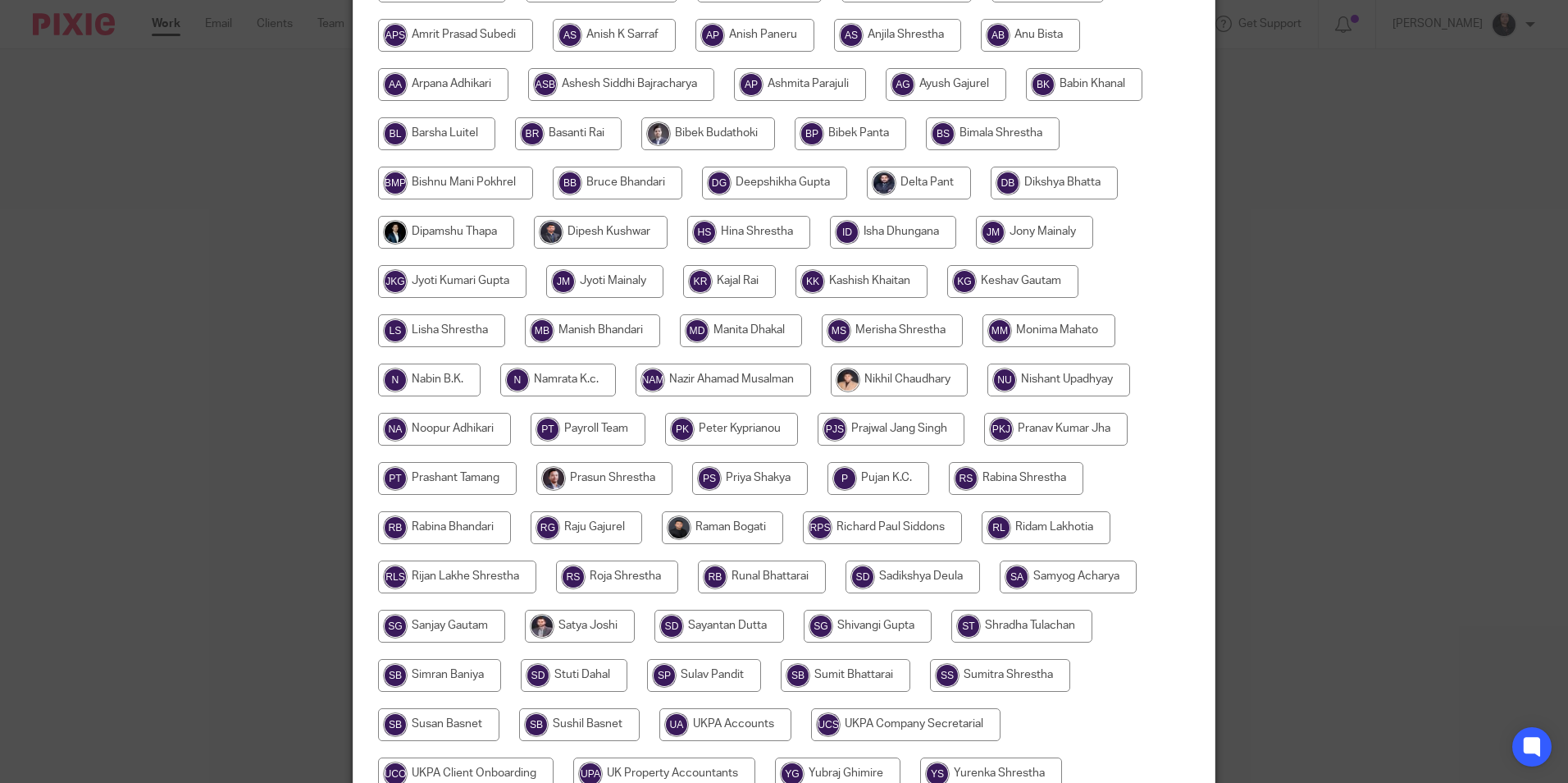
scroll to position [410, 0]
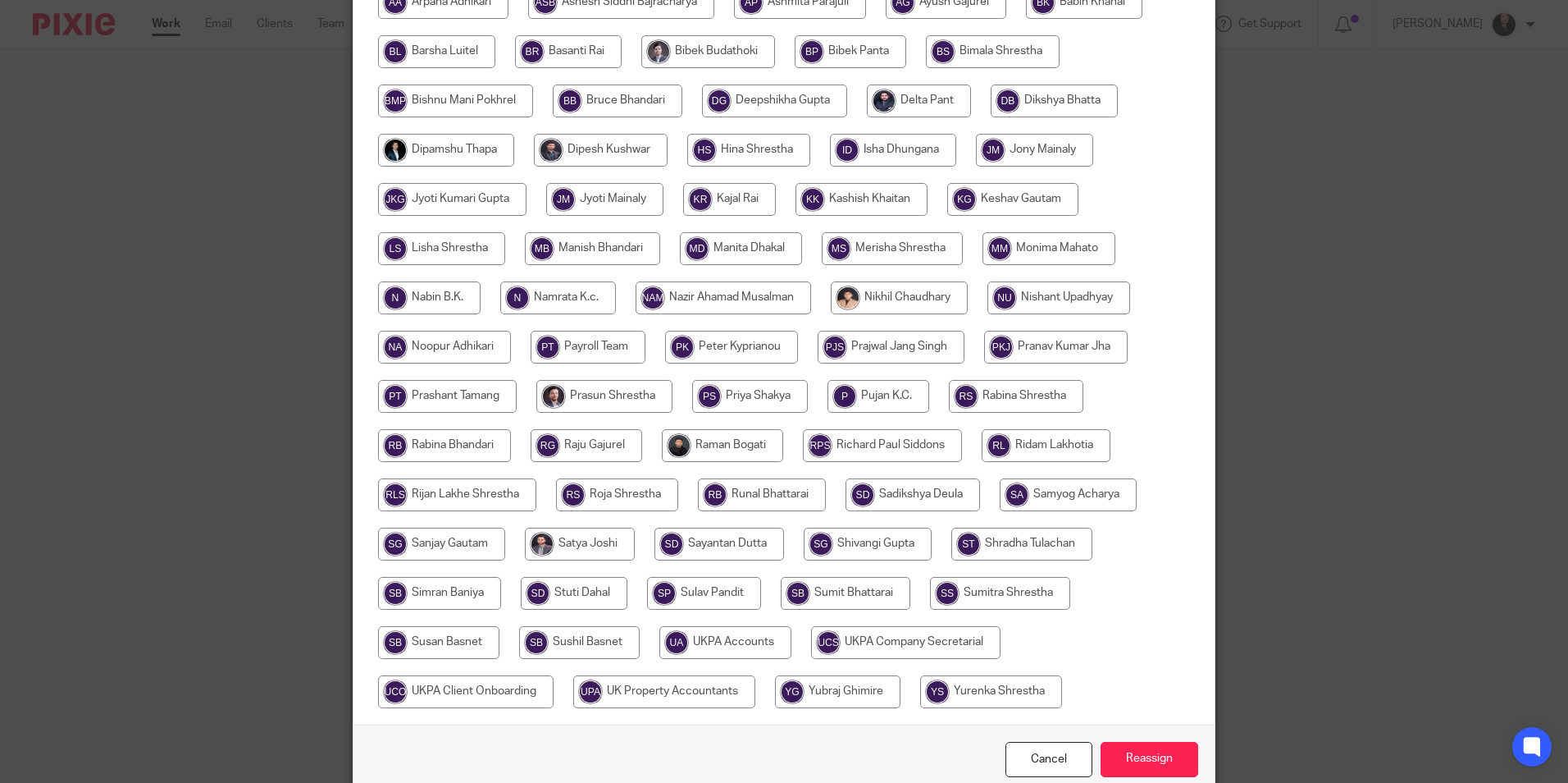
click at [738, 450] on input "radio" at bounding box center [722, 445] width 121 height 33
radio input "true"
click at [1164, 765] on input "Reassign" at bounding box center [1149, 760] width 98 height 35
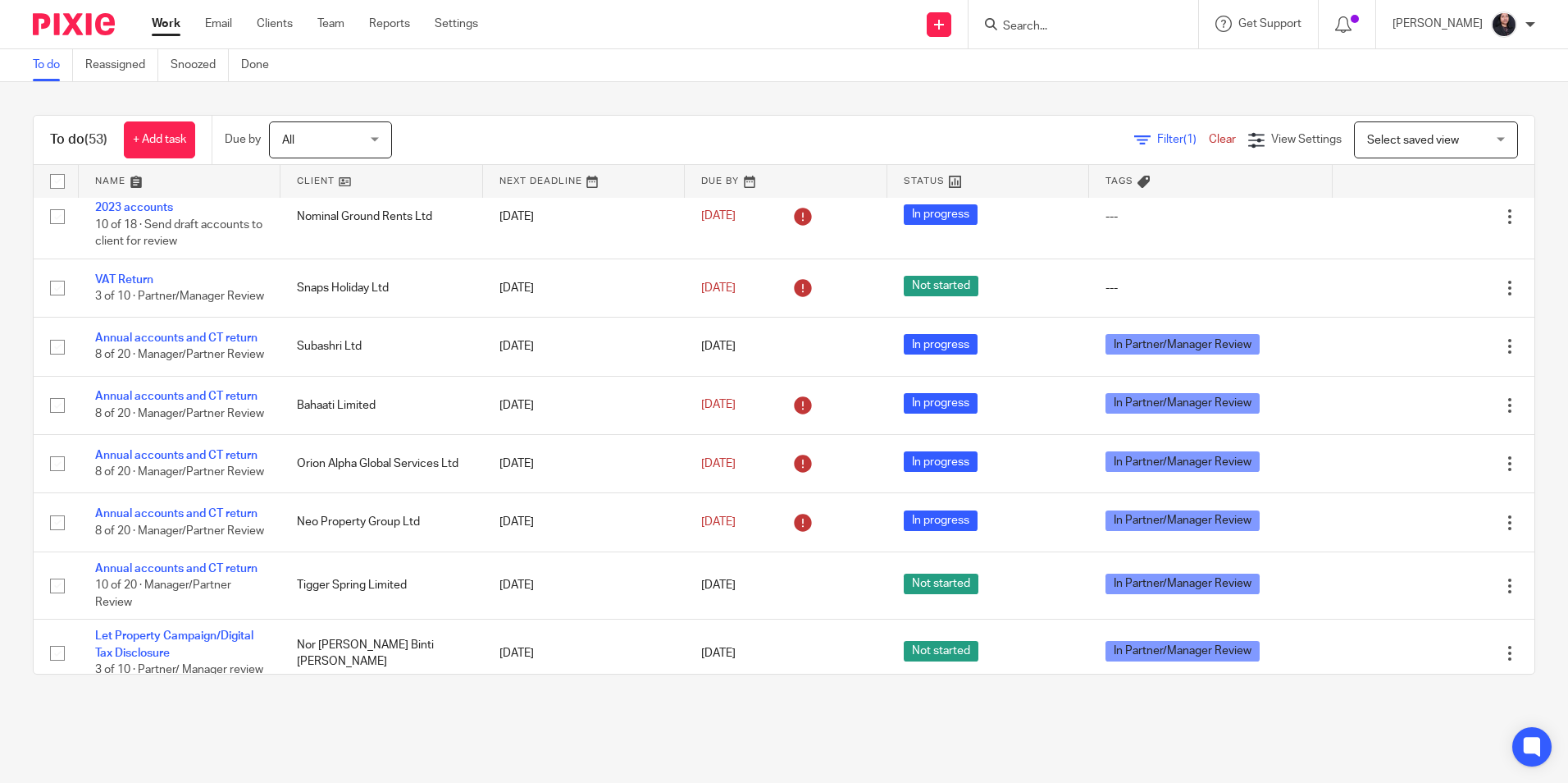
scroll to position [246, 0]
